Goal: Navigation & Orientation: Find specific page/section

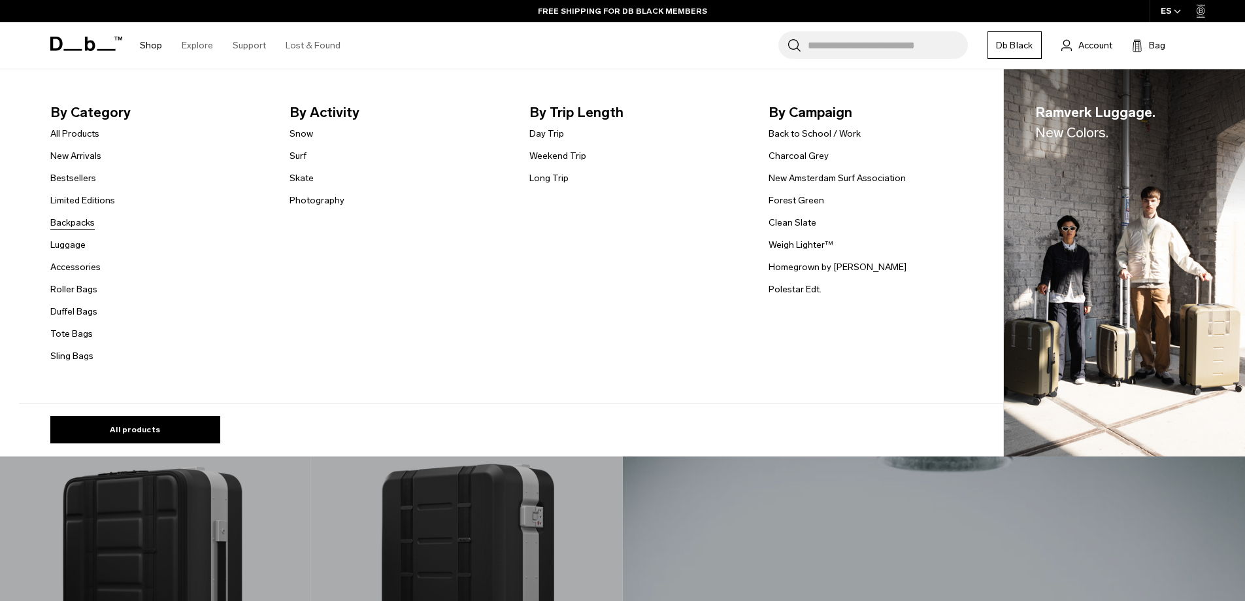
click at [86, 218] on link "Backpacks" at bounding box center [72, 223] width 44 height 14
